Goal: Task Accomplishment & Management: Manage account settings

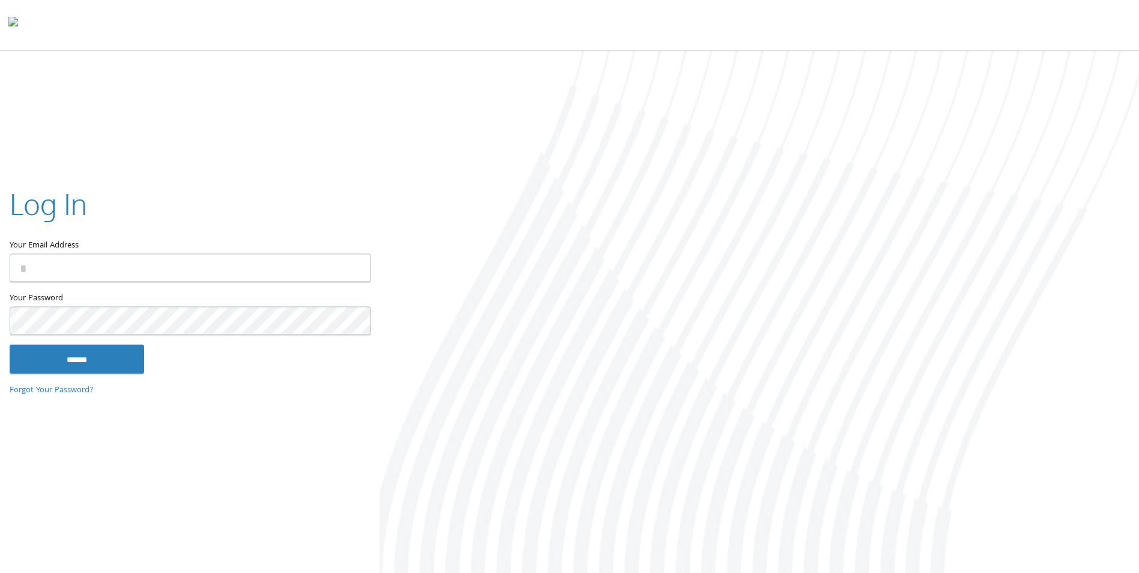
click at [133, 271] on input "Your Email Address" at bounding box center [191, 268] width 362 height 28
type input "**********"
click at [10, 345] on input "******" at bounding box center [77, 359] width 135 height 29
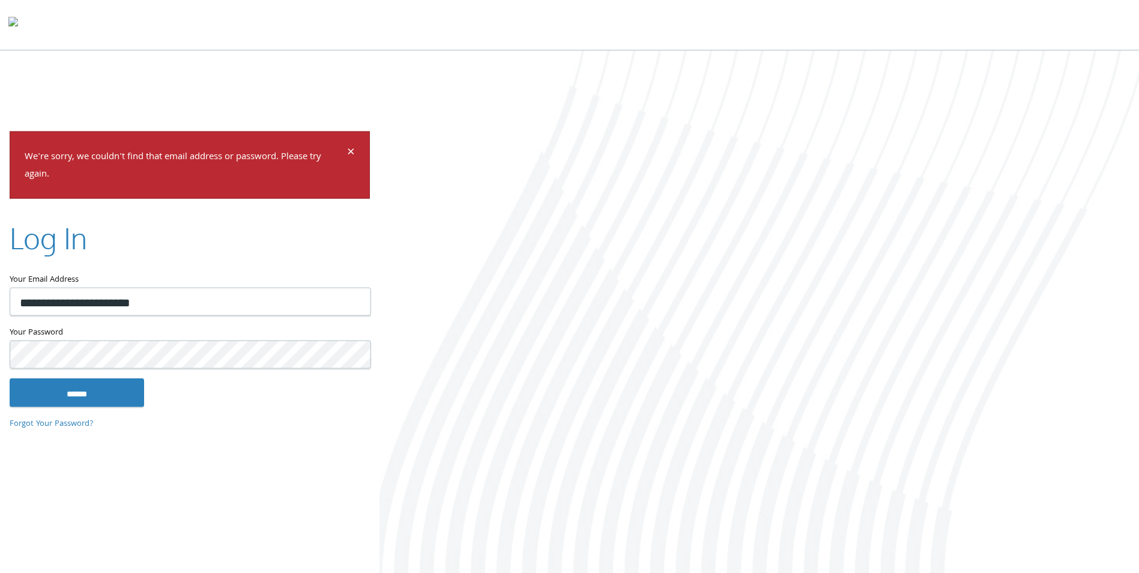
click at [10, 378] on input "******" at bounding box center [77, 392] width 135 height 29
